Goal: Find specific page/section: Find specific page/section

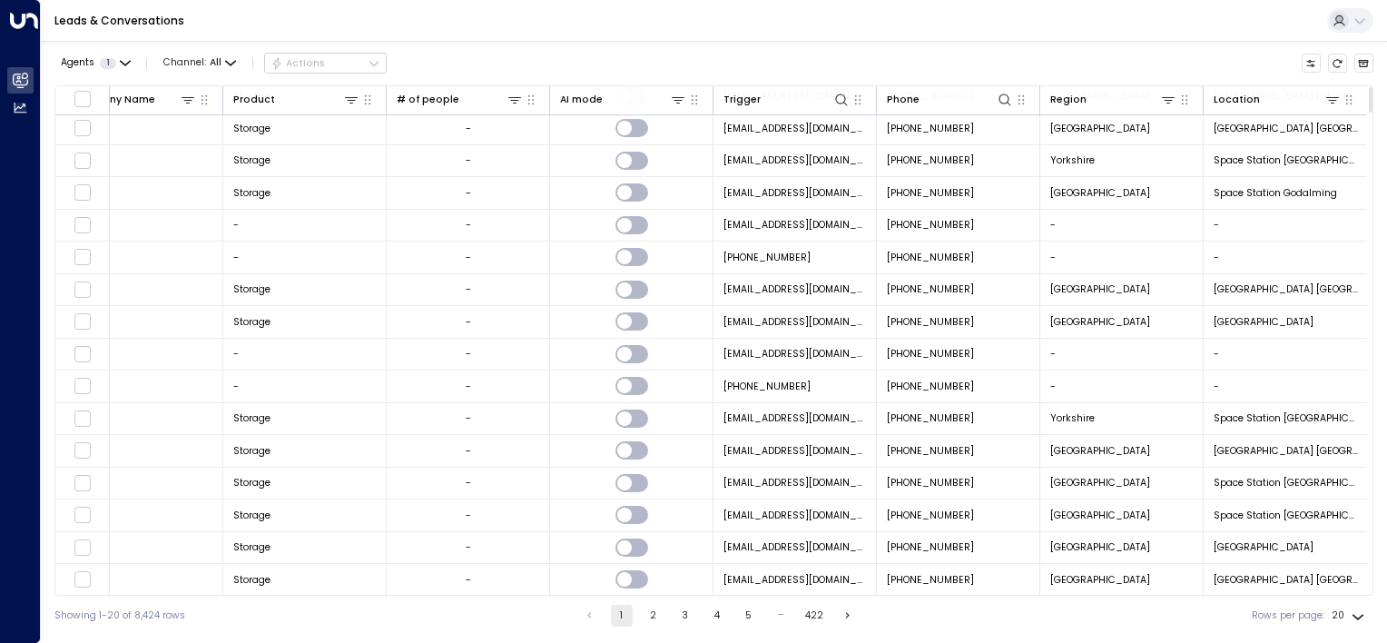
scroll to position [163, 0]
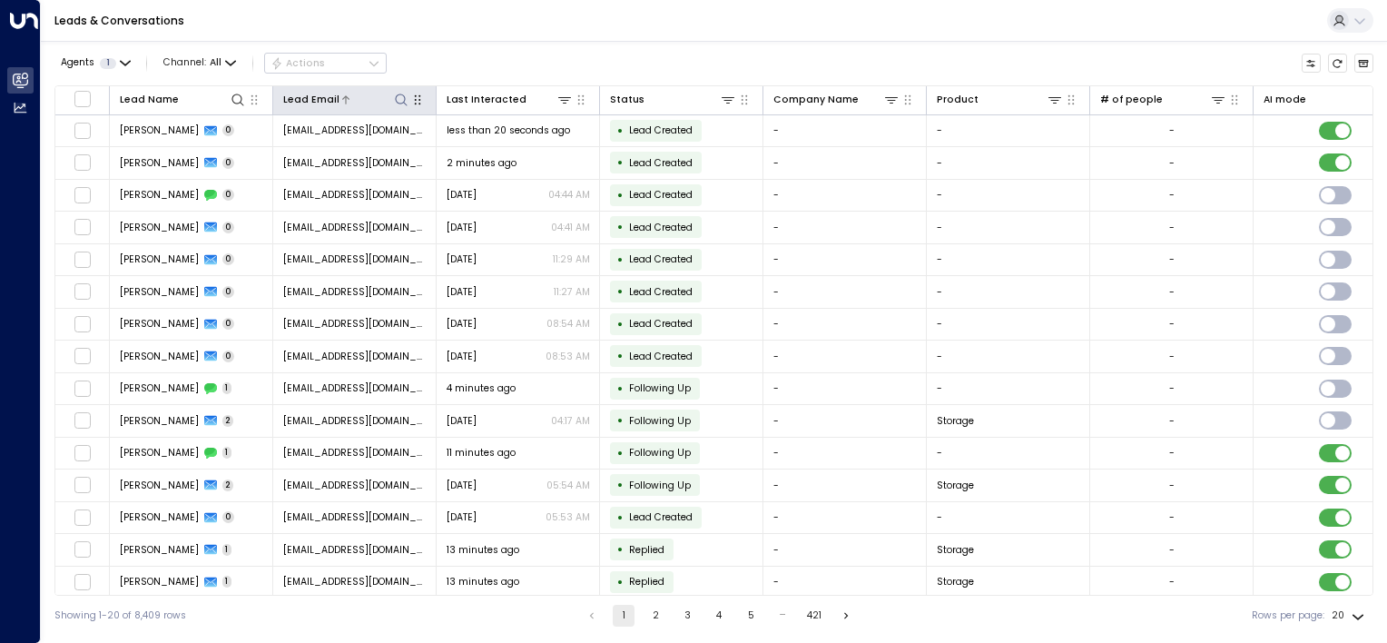
click at [399, 101] on icon at bounding box center [401, 100] width 15 height 15
type input "**********"
